Goal: Task Accomplishment & Management: Manage account settings

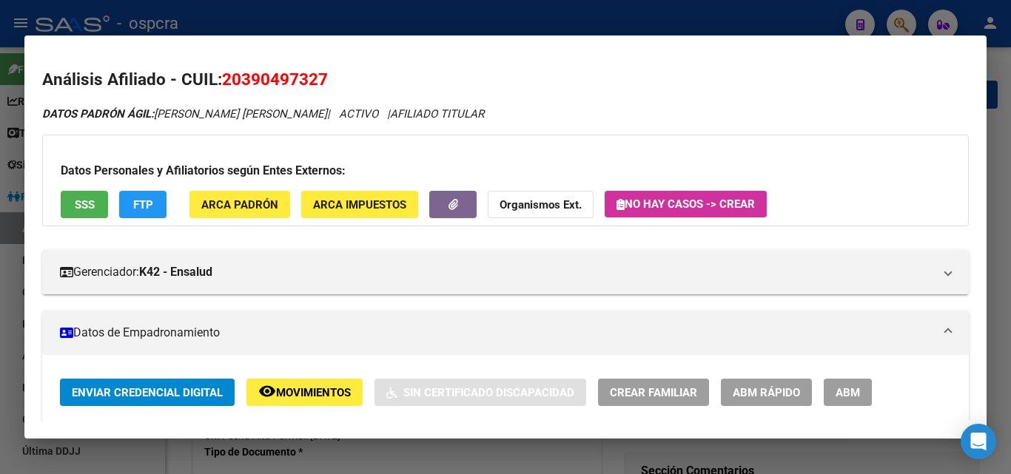
scroll to position [470, 0]
click at [0, 152] on div at bounding box center [505, 237] width 1011 height 474
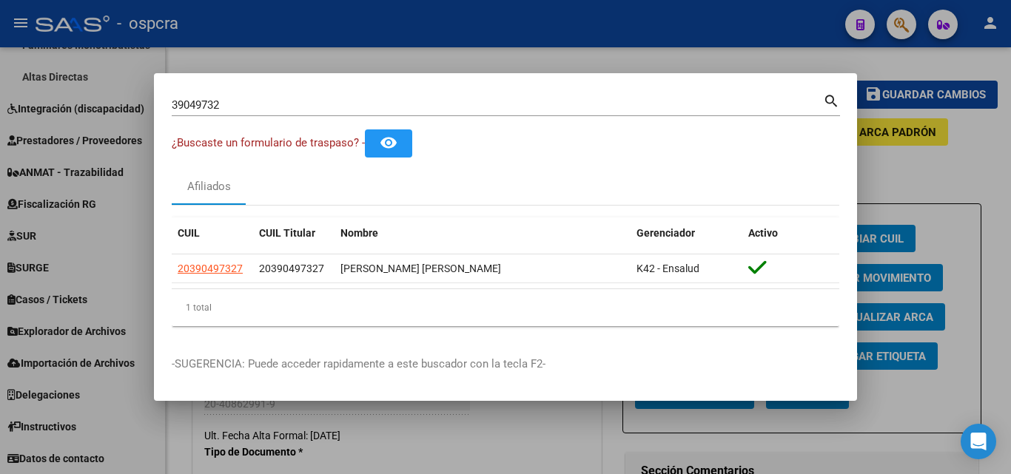
click at [539, 34] on div at bounding box center [505, 237] width 1011 height 474
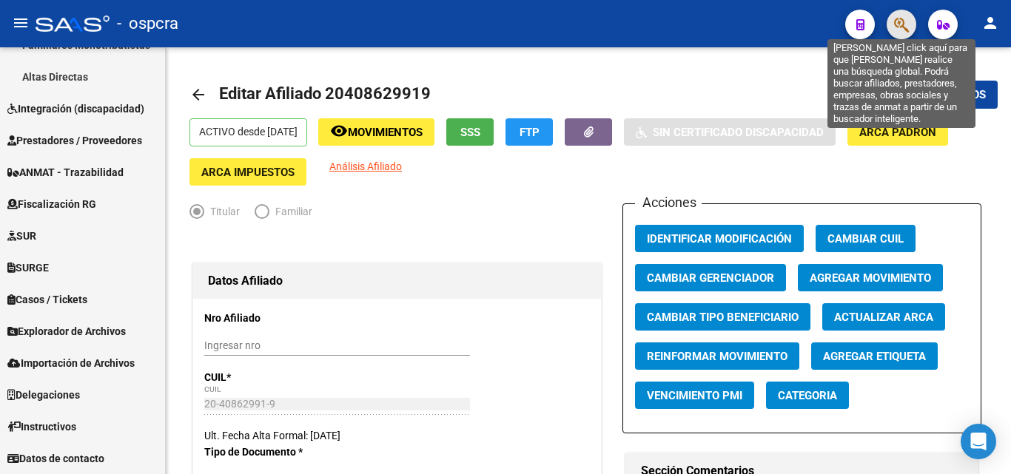
click at [904, 25] on icon "button" at bounding box center [901, 24] width 15 height 17
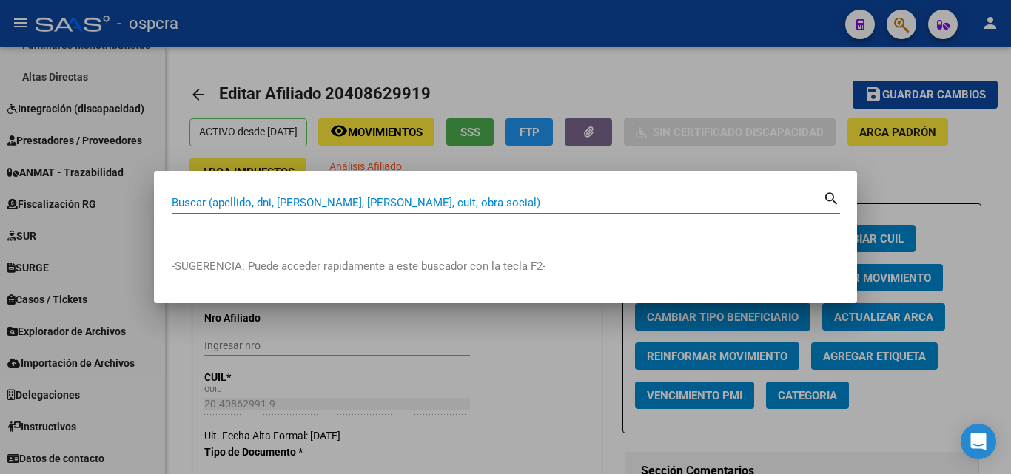
click at [454, 414] on div at bounding box center [505, 237] width 1011 height 474
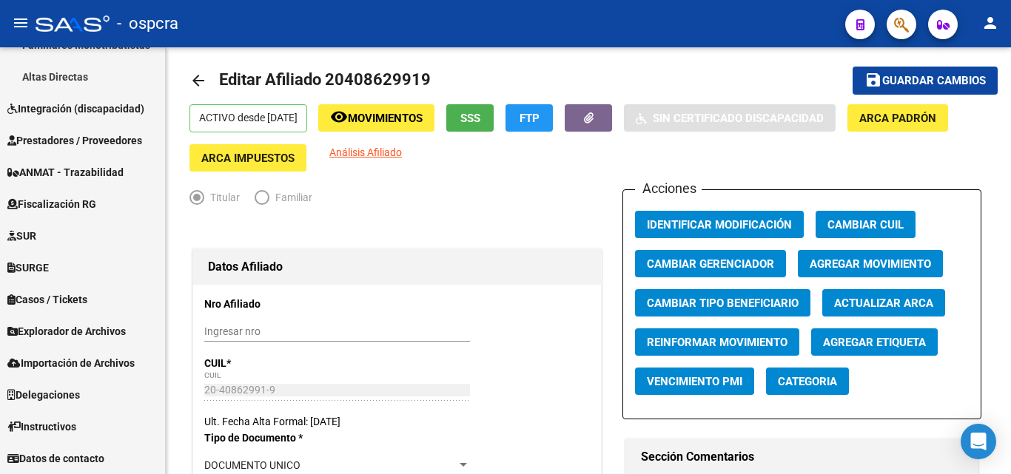
scroll to position [0, 0]
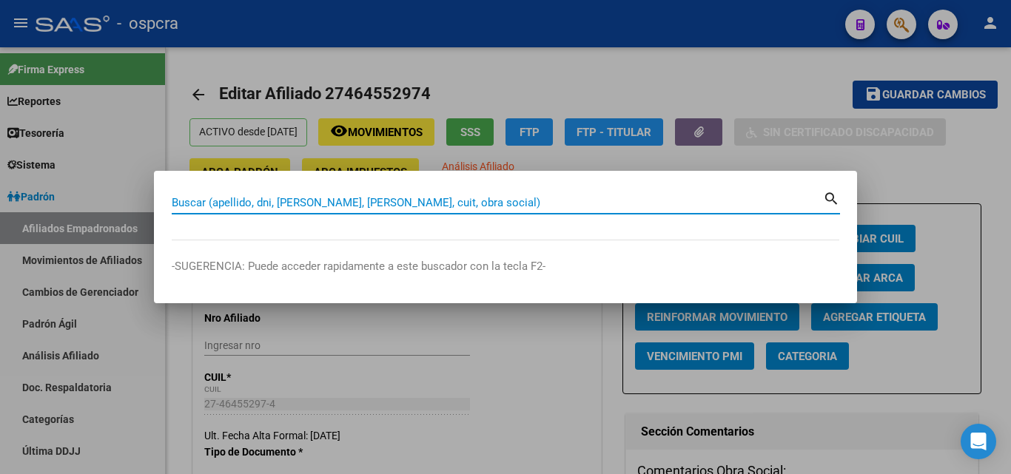
scroll to position [148, 0]
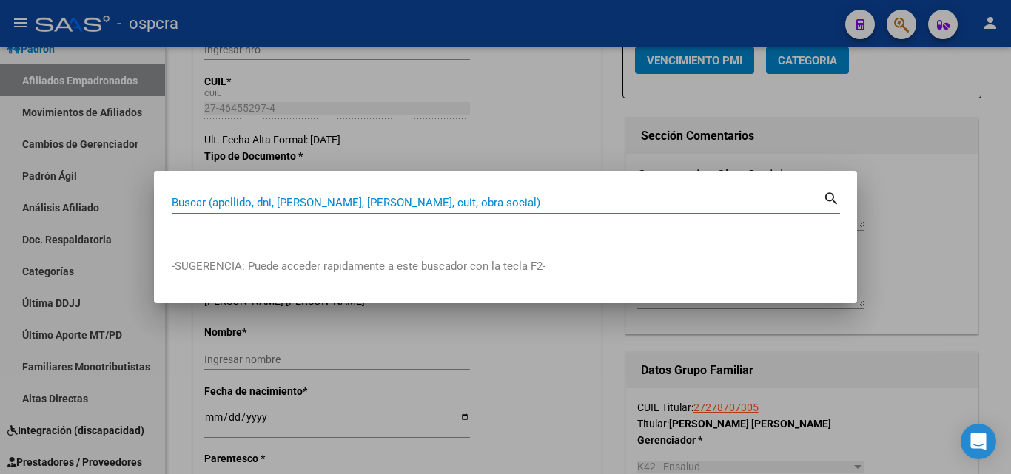
click at [974, 246] on div at bounding box center [505, 237] width 1011 height 474
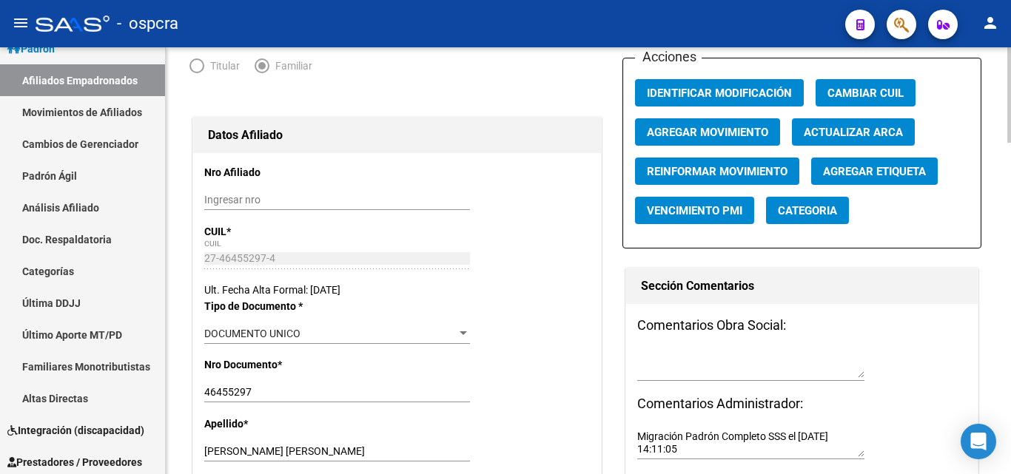
scroll to position [0, 0]
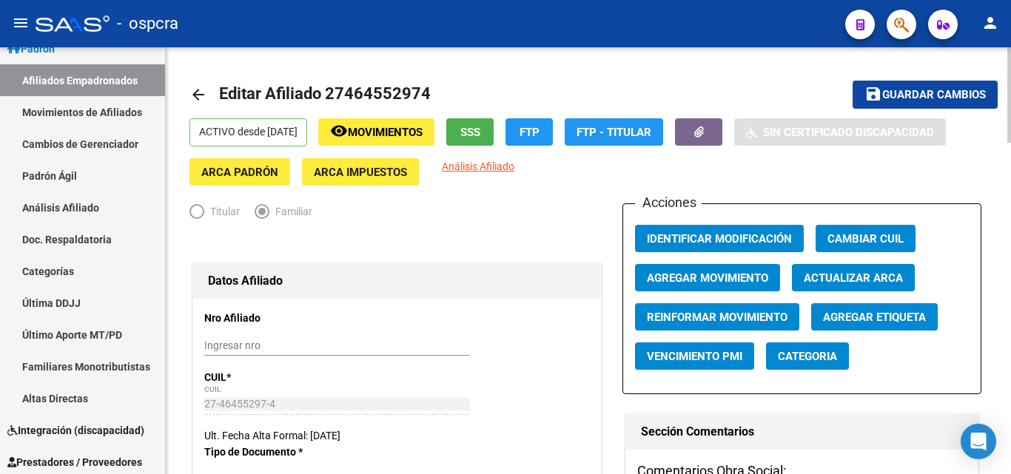
click at [507, 118] on mat-toolbar-row "arrow_back Editar Afiliado 27464552974" at bounding box center [500, 94] width 622 height 47
click at [480, 125] on span "SSS" at bounding box center [470, 131] width 20 height 13
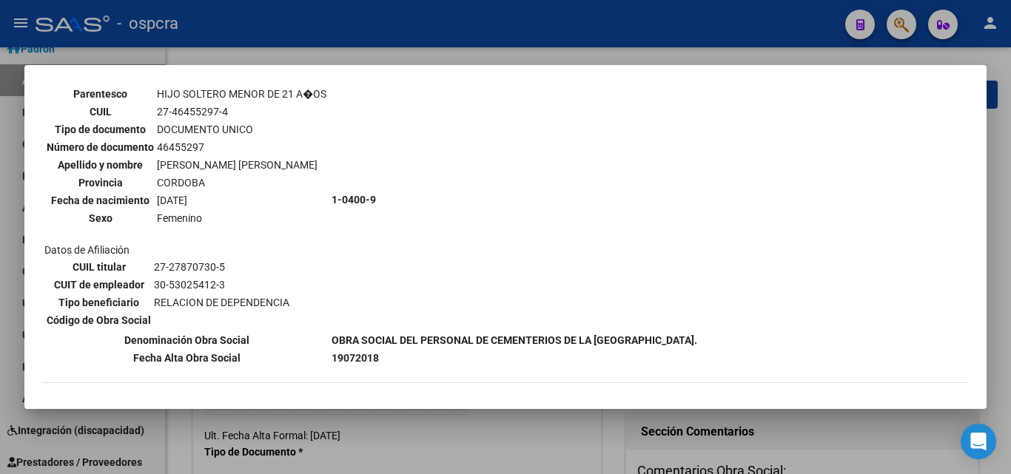
scroll to position [548, 0]
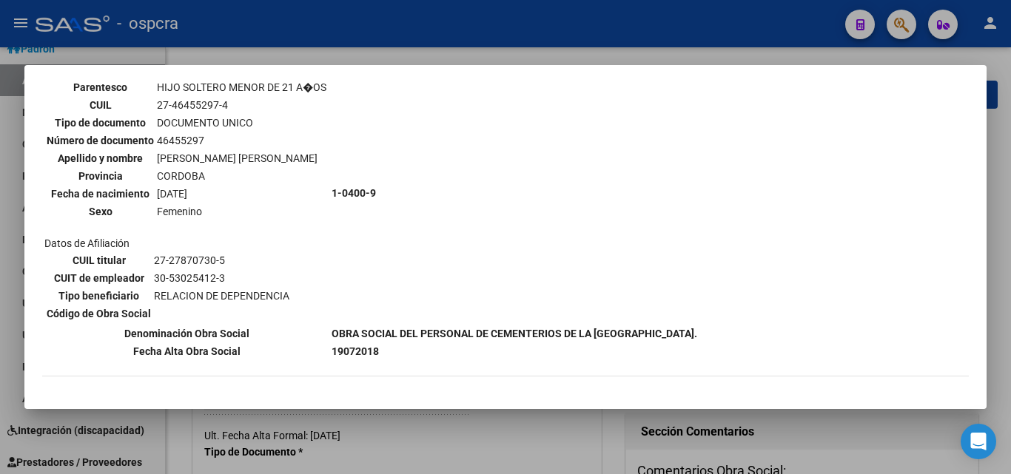
click at [452, 431] on div at bounding box center [505, 237] width 1011 height 474
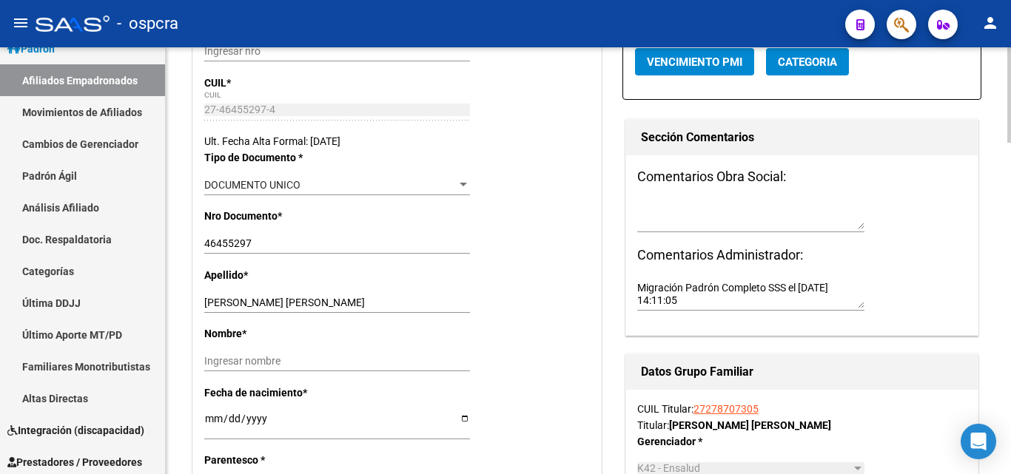
scroll to position [296, 0]
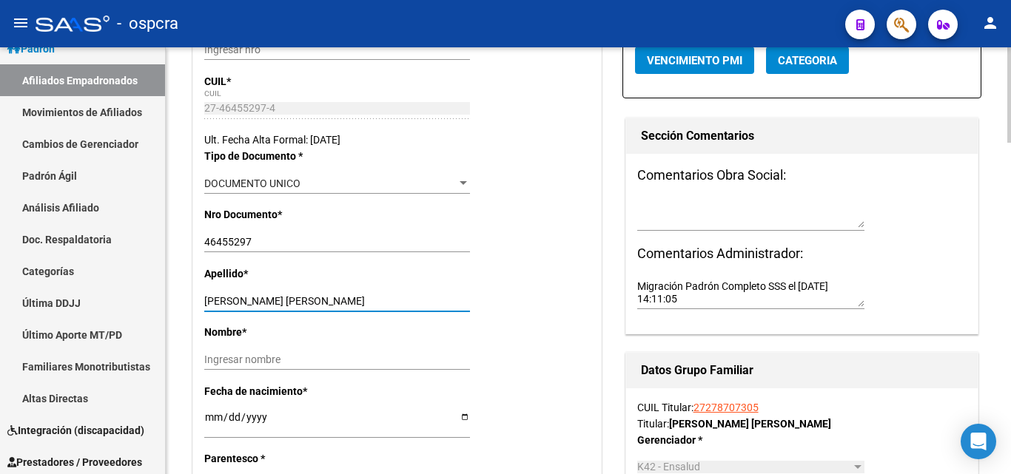
drag, startPoint x: 323, startPoint y: 297, endPoint x: 183, endPoint y: 295, distance: 139.9
click at [246, 300] on input "GILLI EMMA JESUANA" at bounding box center [337, 301] width 266 height 13
drag, startPoint x: 233, startPoint y: 299, endPoint x: 315, endPoint y: 299, distance: 82.1
click at [315, 299] on input "GILLI EMMA JESUANA" at bounding box center [337, 301] width 266 height 13
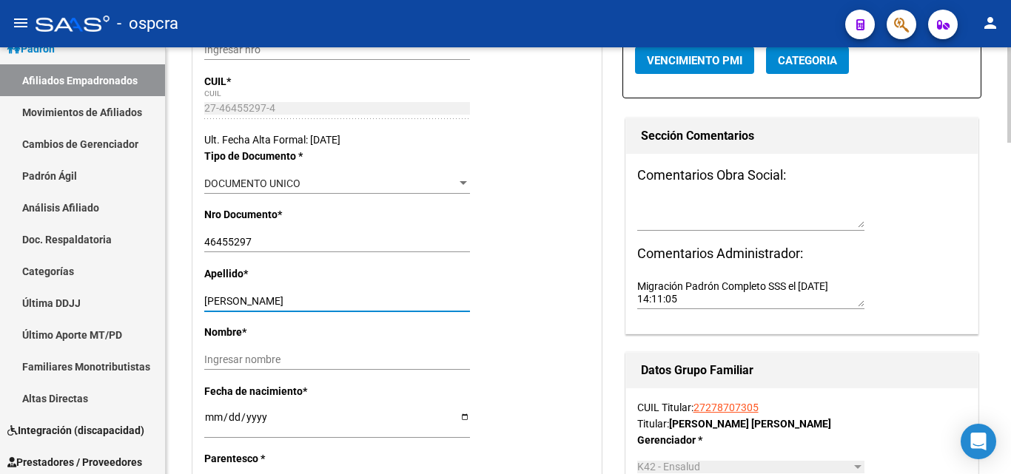
type input "GILLI"
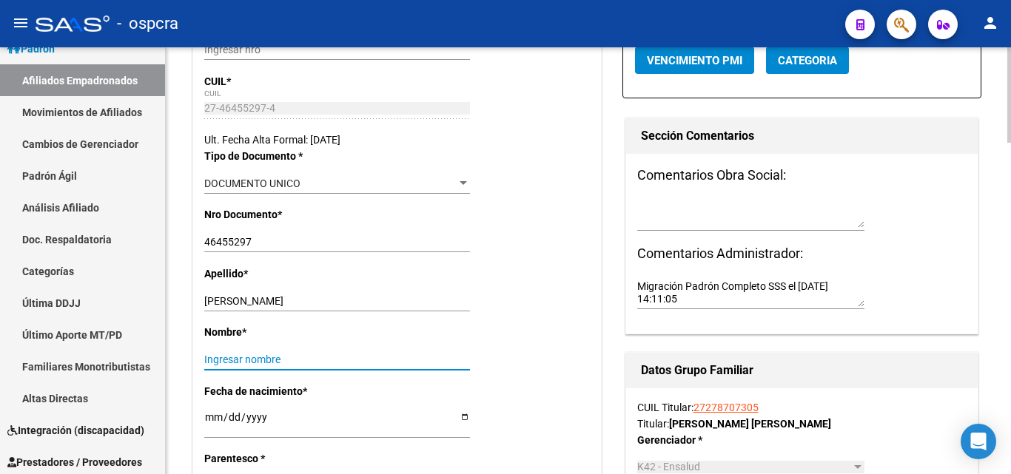
paste input "EMMA JESUANA"
type input "EMMA JESUANA"
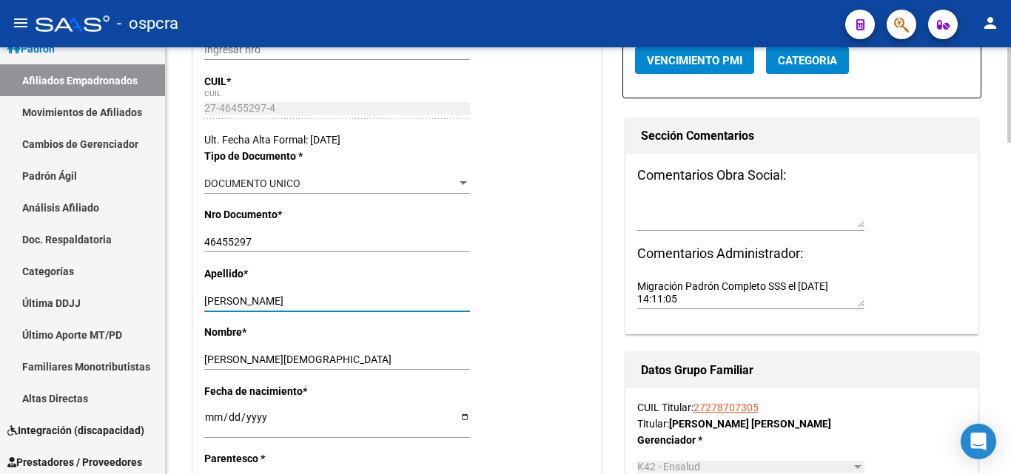
drag, startPoint x: 183, startPoint y: 300, endPoint x: 169, endPoint y: 300, distance: 14.1
